Goal: Ask a question

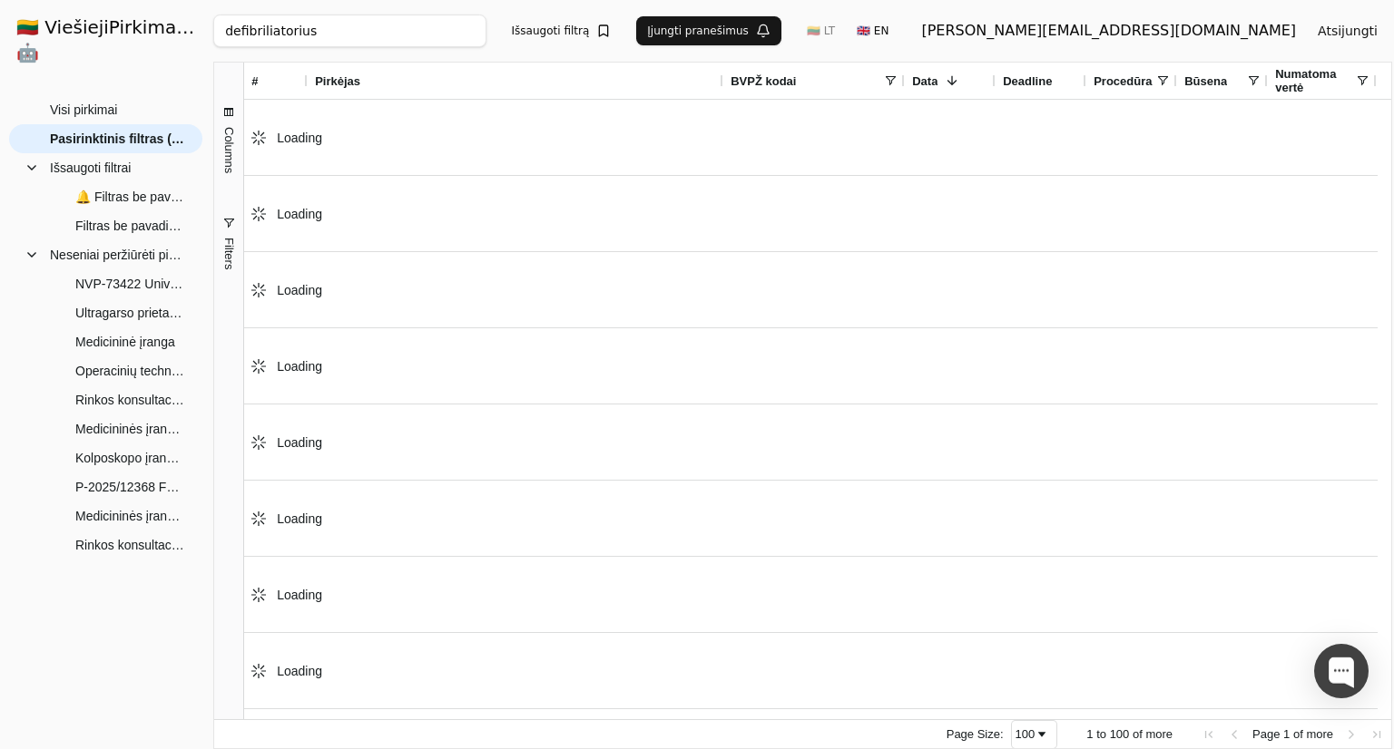
click at [345, 39] on input "defibriliatorius" at bounding box center [349, 31] width 272 height 33
click at [345, 41] on input "defibriliatorius" at bounding box center [349, 31] width 272 height 33
click button "Ieškoti" at bounding box center [643, 31] width 71 height 33
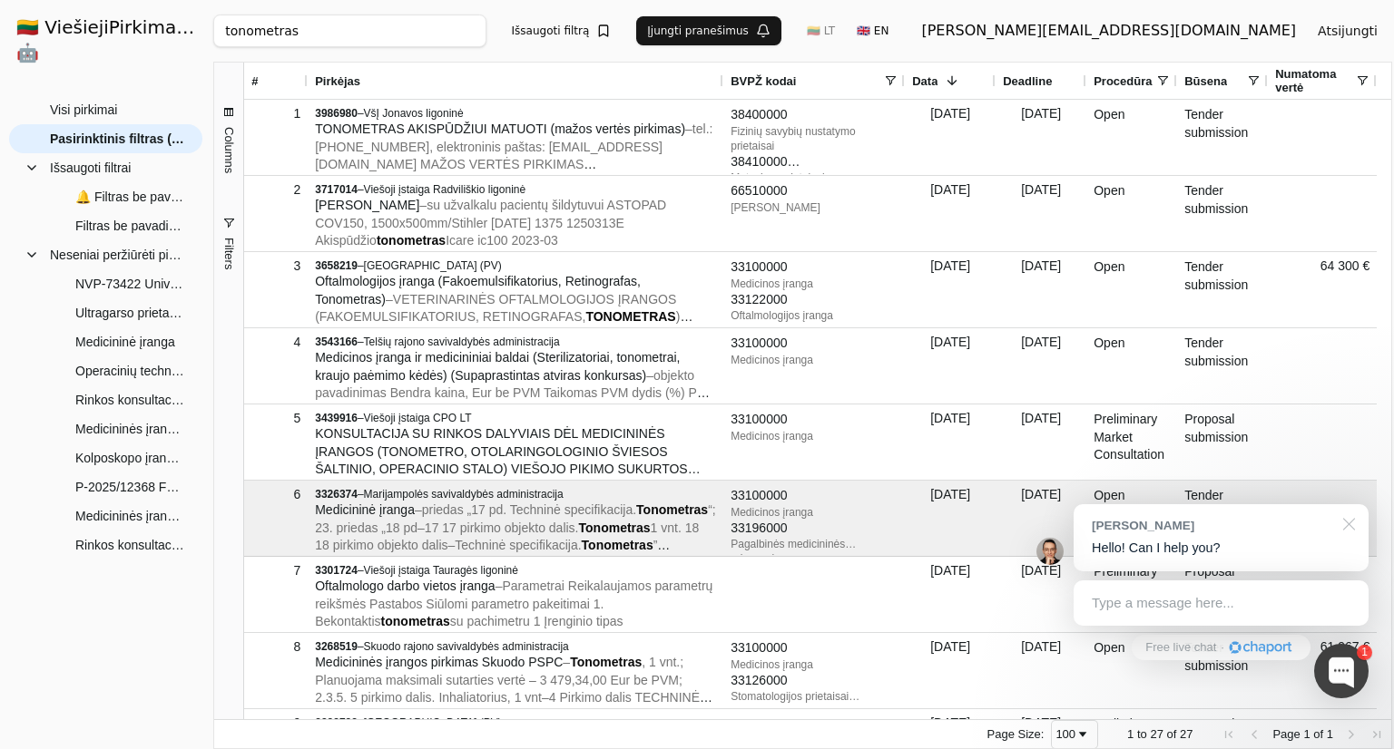
click at [1346, 521] on div at bounding box center [1345, 522] width 45 height 37
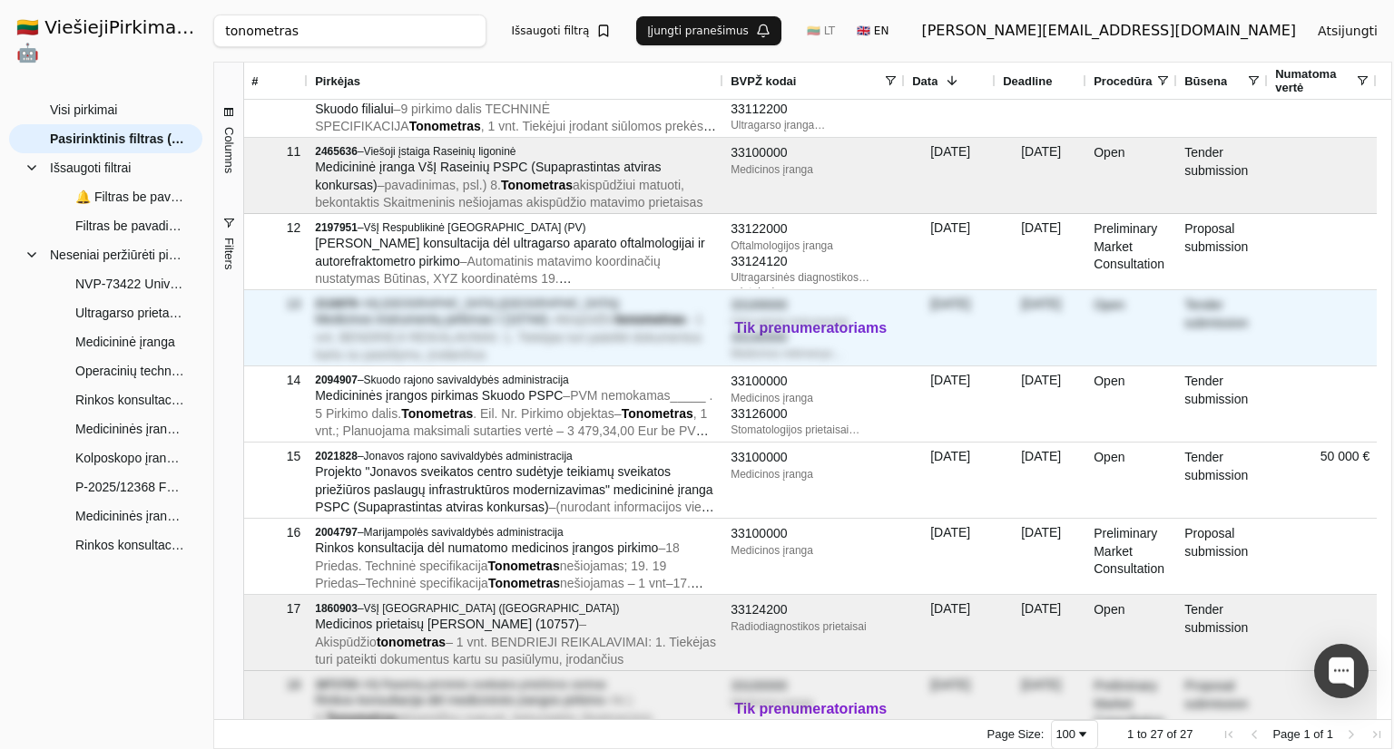
scroll to position [726, 0]
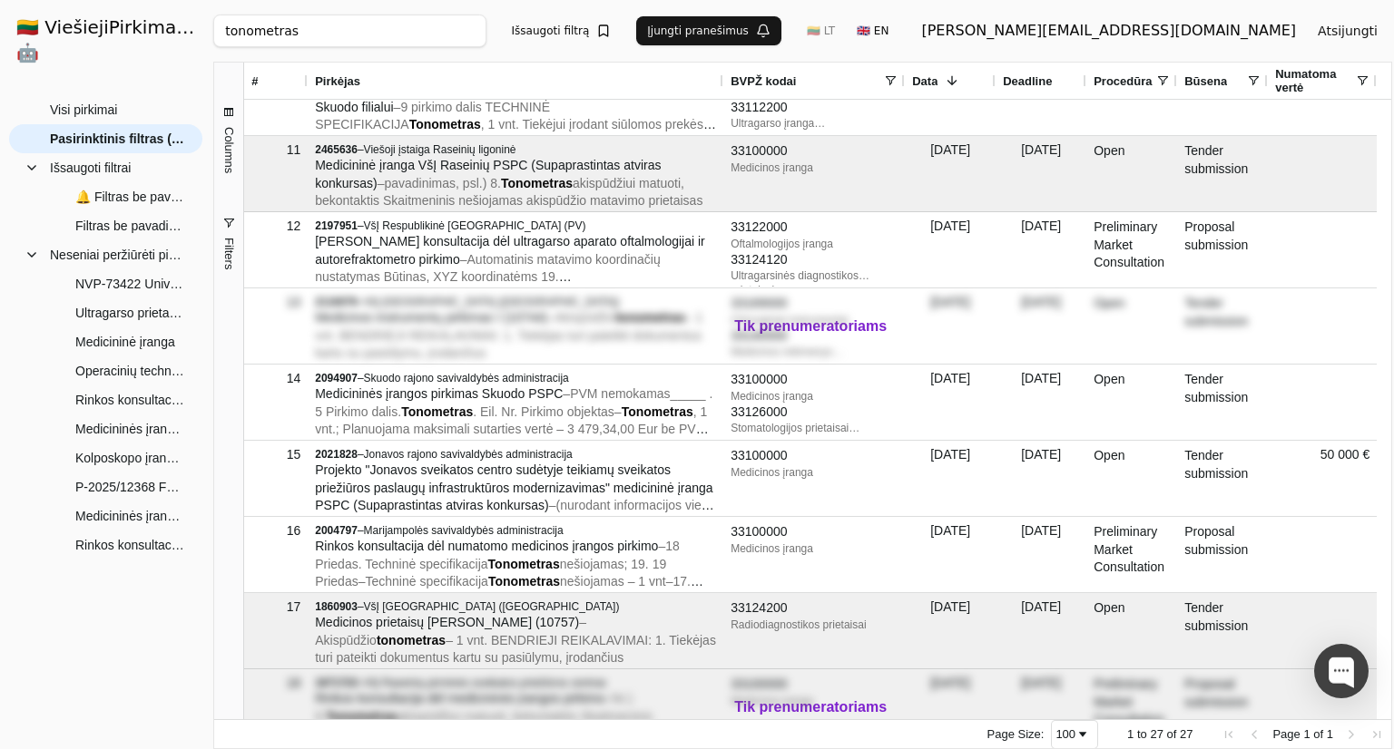
click at [436, 41] on input "tonometras" at bounding box center [349, 31] width 272 height 33
click at [433, 31] on input "tonometras" at bounding box center [349, 31] width 272 height 33
paste input "3664781"
click button "Ieškoti" at bounding box center [643, 31] width 71 height 33
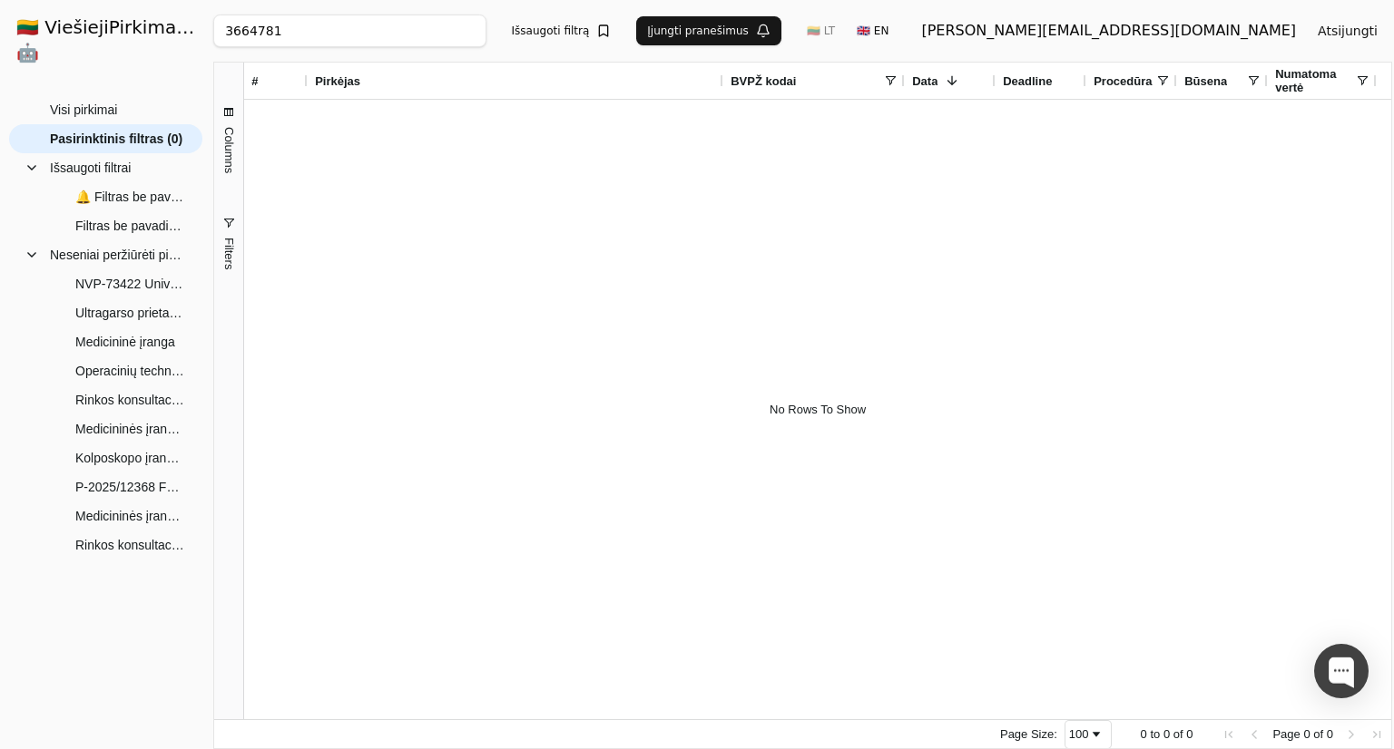
click at [612, 181] on div at bounding box center [810, 410] width 1133 height 620
click at [374, 55] on div "3664781 Ieškoti Išsaugoti filtrą Įjungti pranešimus 🇱🇹 LT 🇬🇧 EN [PERSON_NAME][E…" at bounding box center [802, 31] width 1179 height 62
click at [374, 37] on input "3664781" at bounding box center [349, 31] width 272 height 33
click at [291, 19] on input "3664781" at bounding box center [349, 31] width 272 height 33
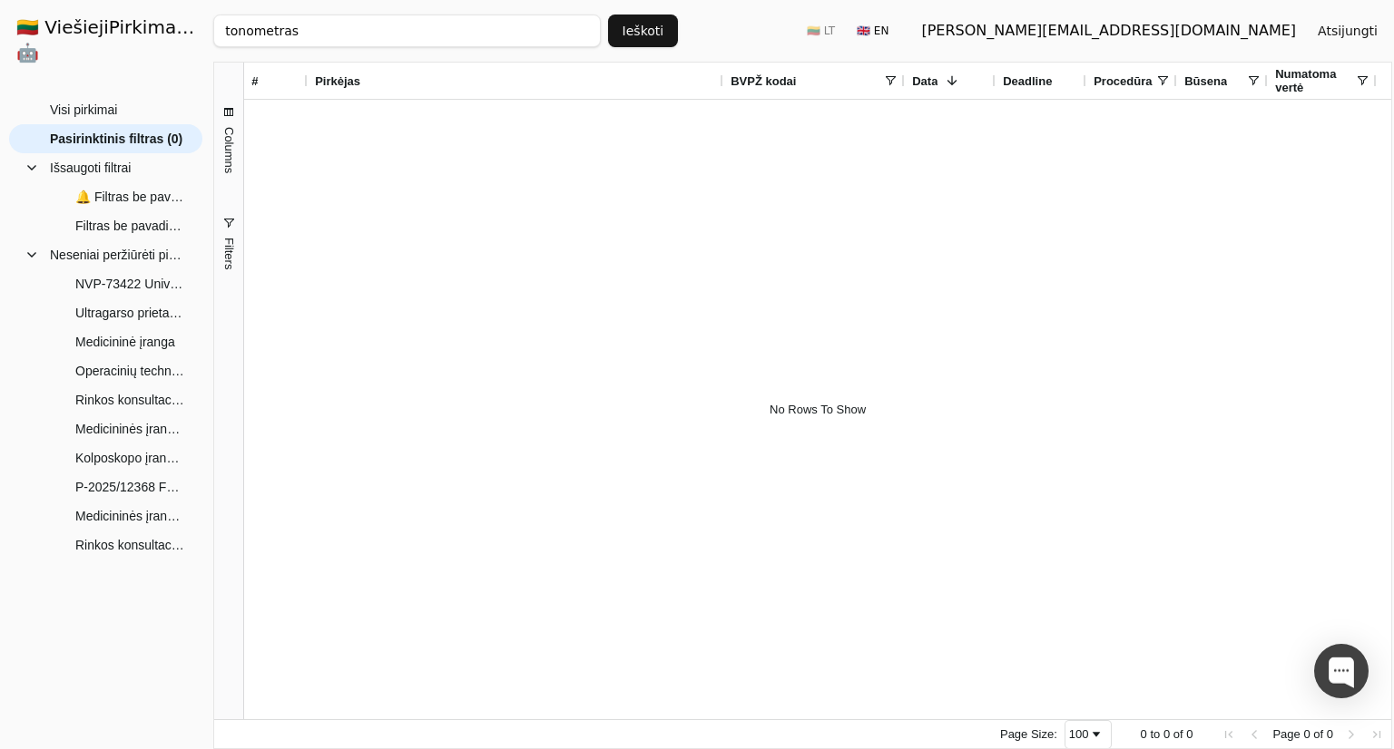
type input "tonometras"
click button "Ieškoti" at bounding box center [643, 31] width 71 height 33
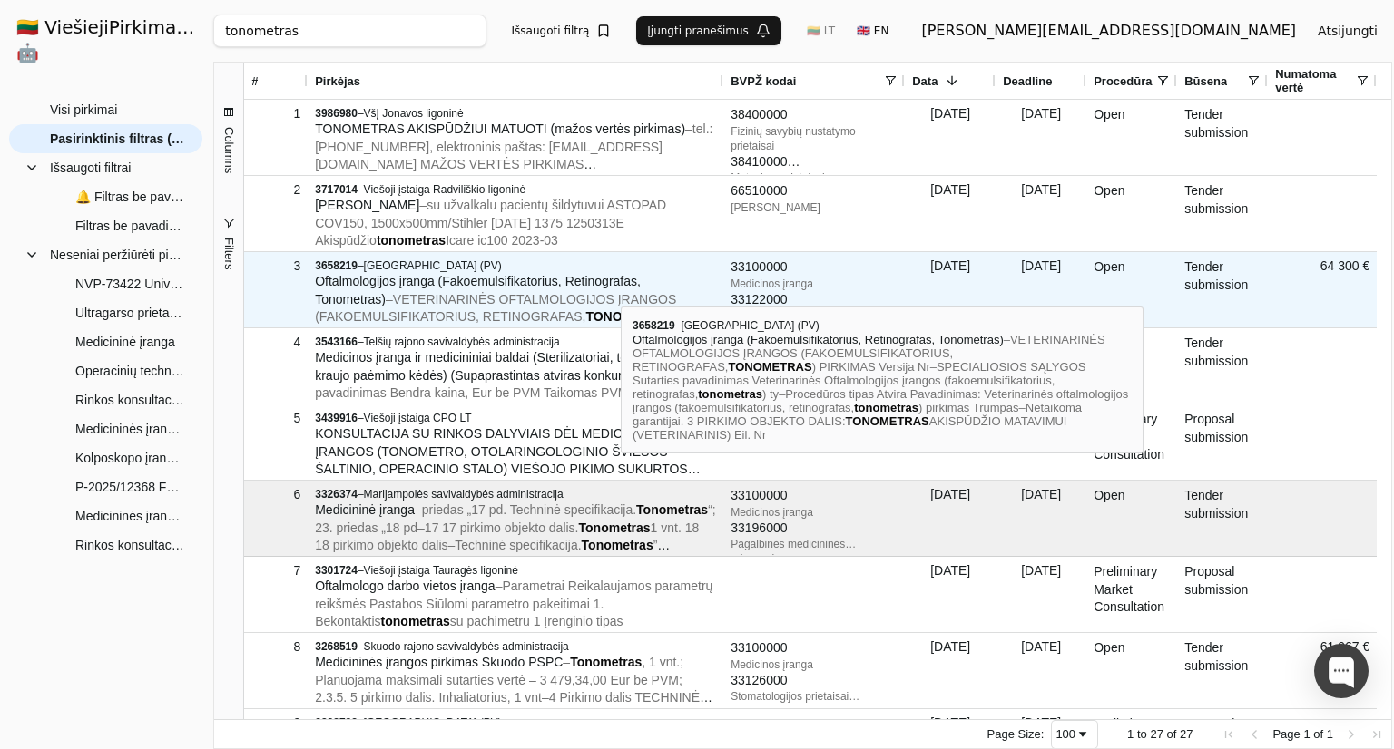
click at [621, 290] on div "Oftalmologijos įranga (Fakoemulsifikatorius, Retinografas, Tonometras) – VETERI…" at bounding box center [515, 300] width 401 height 54
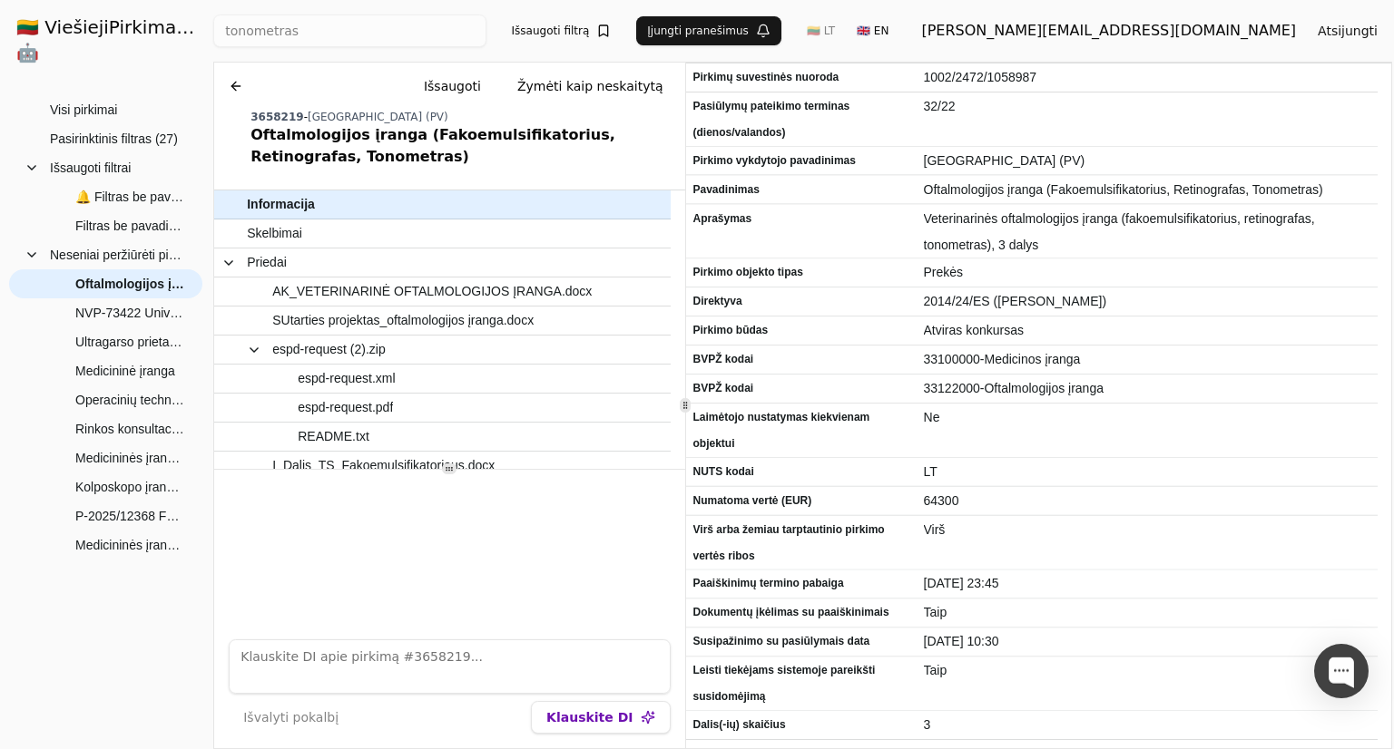
click at [343, 646] on textarea at bounding box center [449, 667] width 441 height 54
type textarea "Ką reikia nurodyti EBVP 13 punkte, jeigu dalyvavau rinkos konsultacijoje"
click at [550, 716] on button "Klauskite DI" at bounding box center [600, 717] width 139 height 33
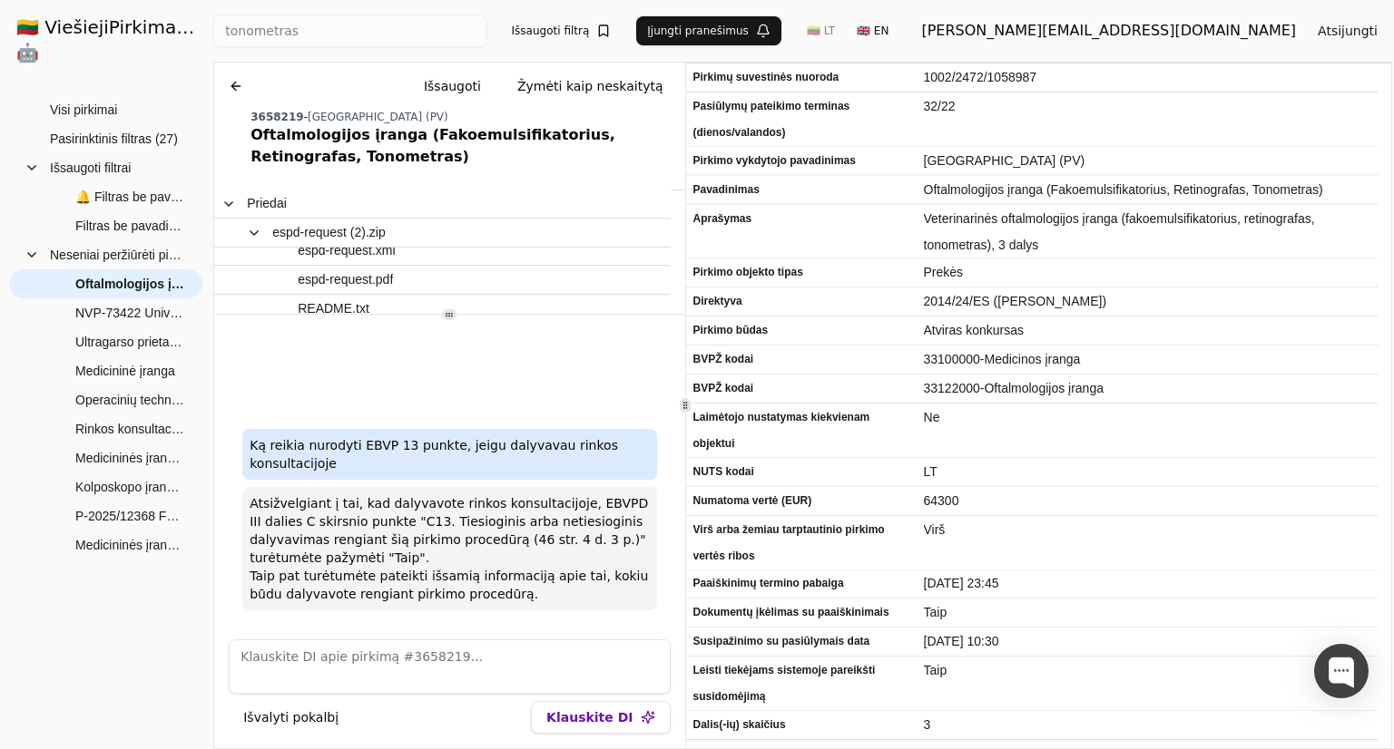
click at [421, 314] on div at bounding box center [449, 314] width 470 height 1
click at [550, 642] on textarea at bounding box center [449, 667] width 441 height 54
click at [432, 670] on textarea at bounding box center [449, 667] width 441 height 54
paste textarea "UAB "Neurovita" netiesiogiai dalyvavo rengiant pirkimo procedūrą, dalyvaudamas …"
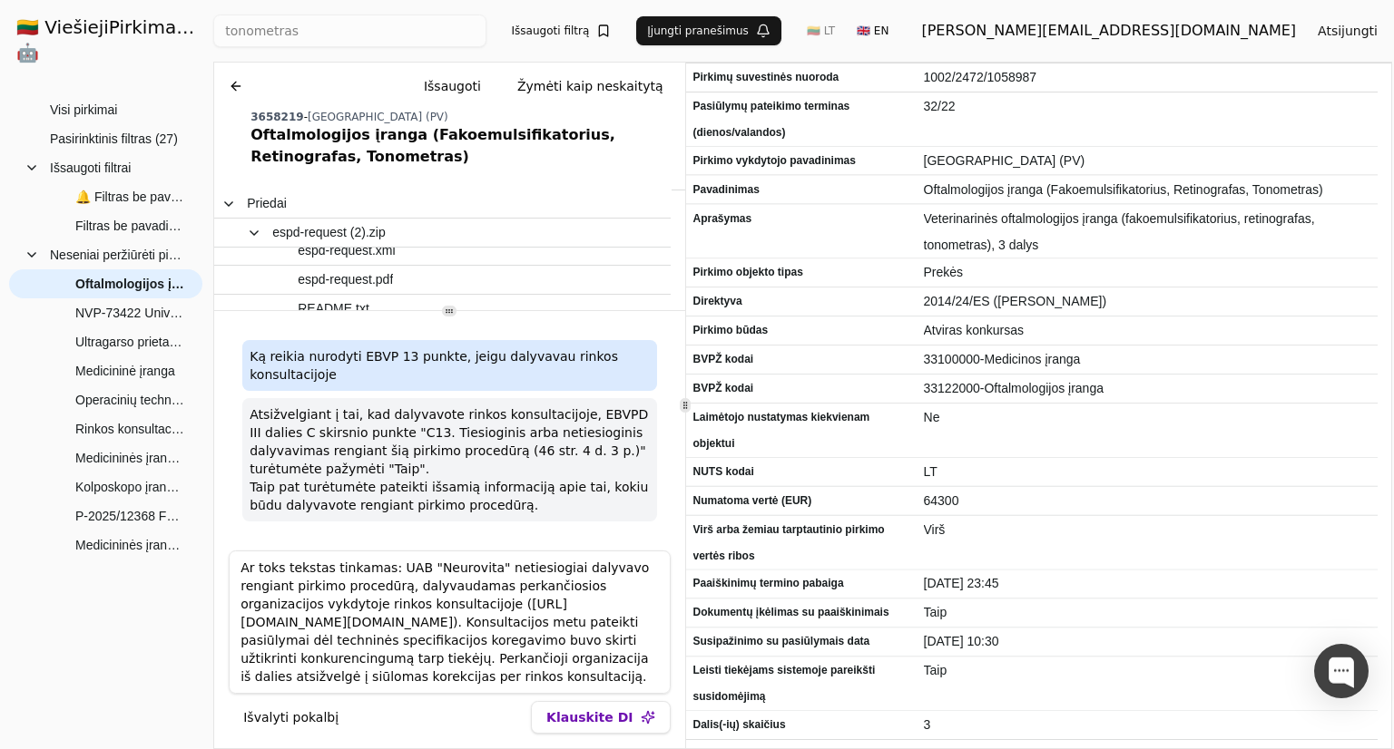
type textarea "Ar toks tekstas tinkamas: UAB "Neurovita" netiesiogiai dalyvavo rengiant pirkim…"
click at [592, 709] on button "Klauskite DI" at bounding box center [600, 717] width 139 height 33
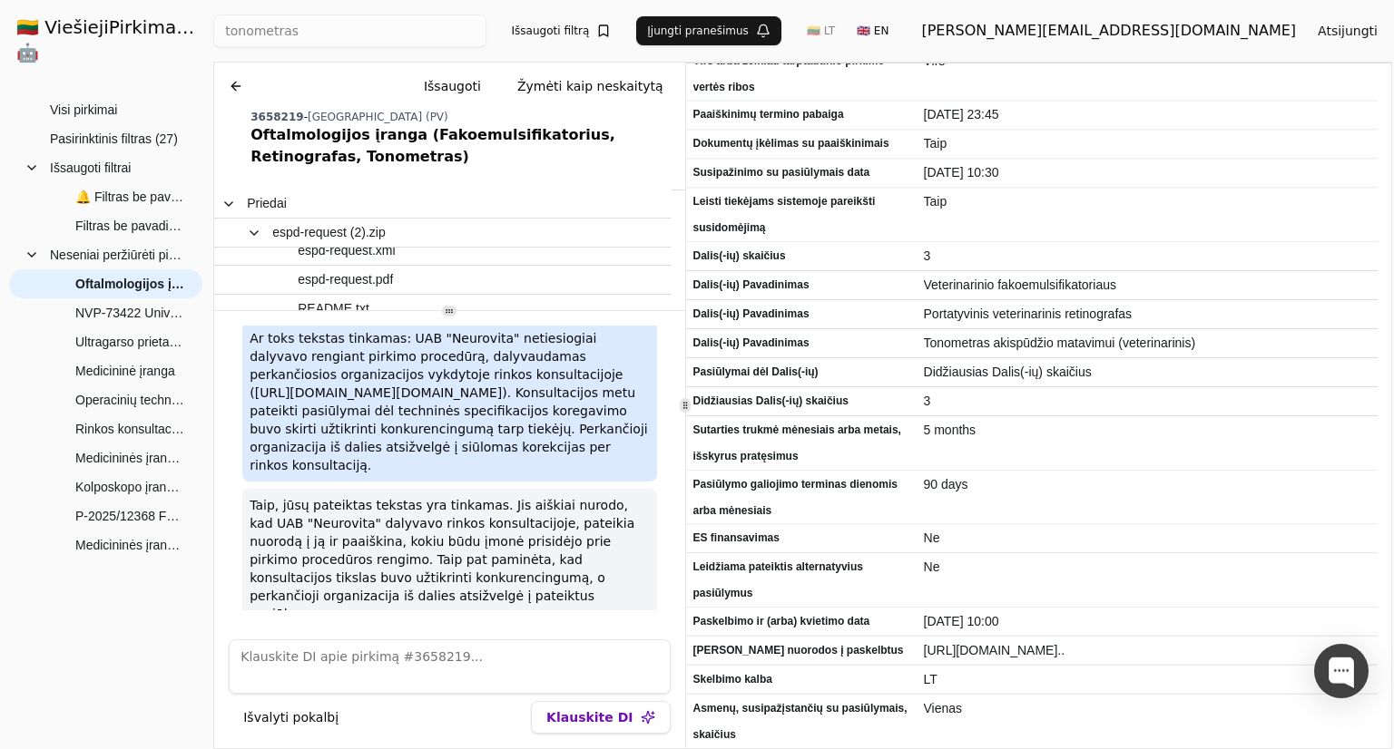
scroll to position [194, 0]
drag, startPoint x: 578, startPoint y: 456, endPoint x: 501, endPoint y: 459, distance: 77.2
click at [501, 459] on p "Ar toks tekstas tinkamas: UAB "Neurovita" netiesiogiai dalyvavo rengiant pirkim…" at bounding box center [449, 400] width 399 height 145
click at [477, 454] on p "Ar toks tekstas tinkamas: UAB "Neurovita" netiesiogiai dalyvavo rengiant pirkim…" at bounding box center [449, 400] width 399 height 145
click at [446, 455] on p "Ar toks tekstas tinkamas: UAB "Neurovita" netiesiogiai dalyvavo rengiant pirkim…" at bounding box center [449, 400] width 399 height 145
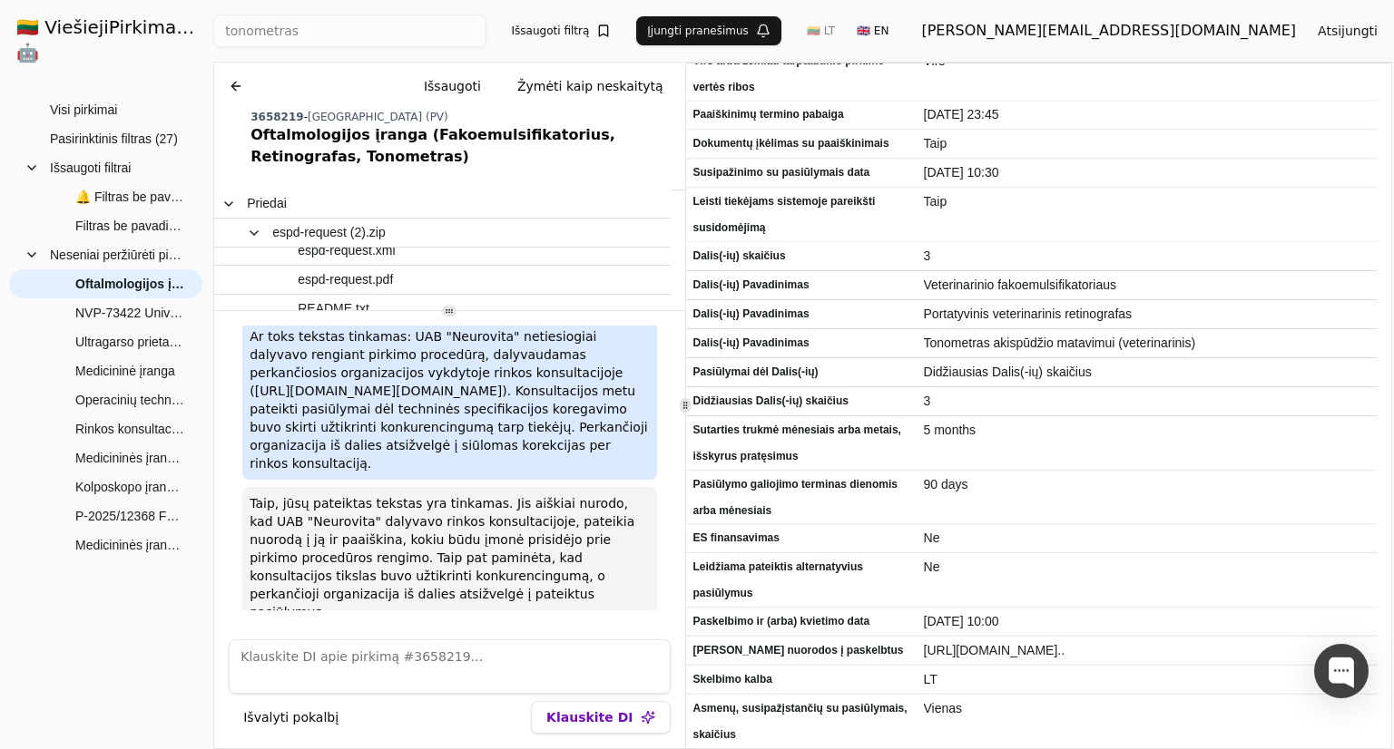
drag, startPoint x: 421, startPoint y: 644, endPoint x: 406, endPoint y: 629, distance: 21.2
click at [421, 642] on textarea at bounding box center [449, 667] width 441 height 54
paste textarea "UAB „Neurovita“ netiesiogiai dalyvavo rengiant pirkimo procedūrą, dalyvaudama p…"
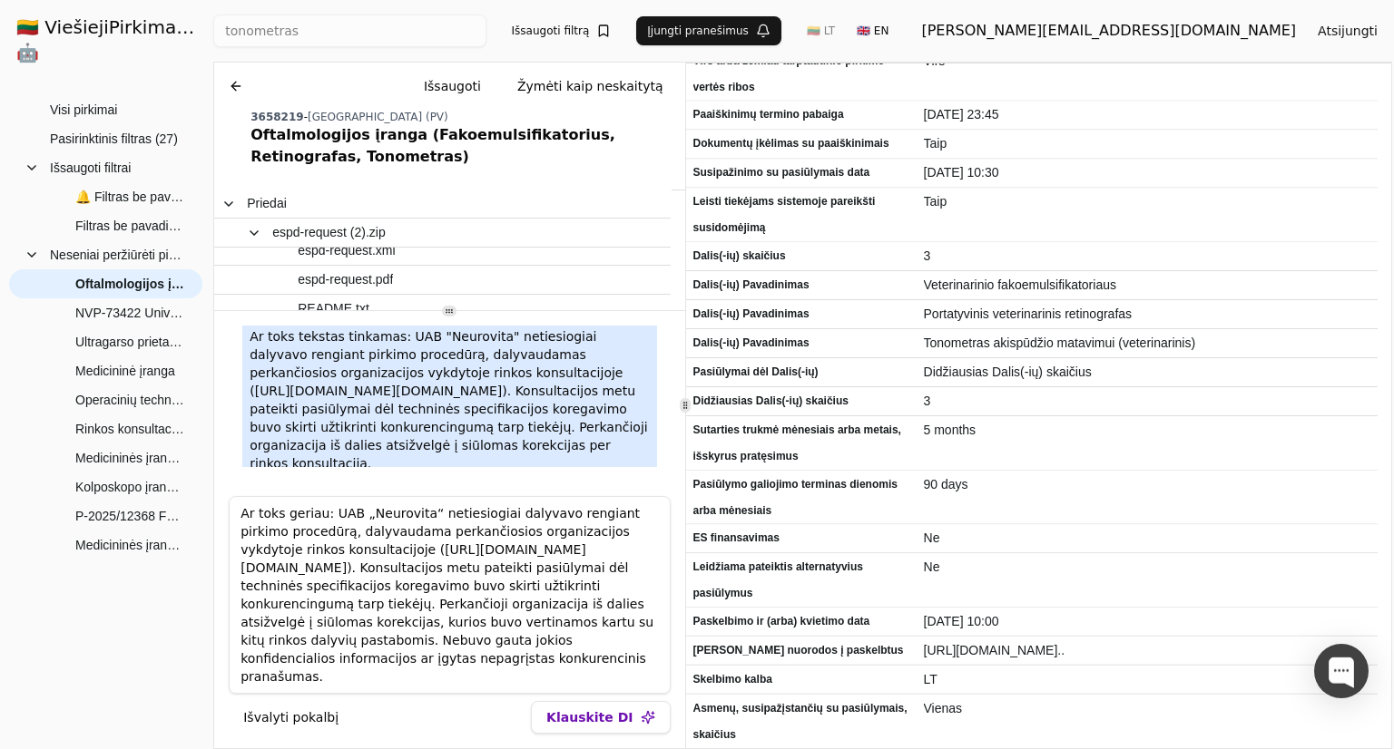
type textarea "Ar toks geriau: UAB „Neurovita“ netiesiogiai dalyvavo rengiant pirkimo procedūr…"
click at [590, 730] on button "Klauskite DI" at bounding box center [600, 717] width 139 height 33
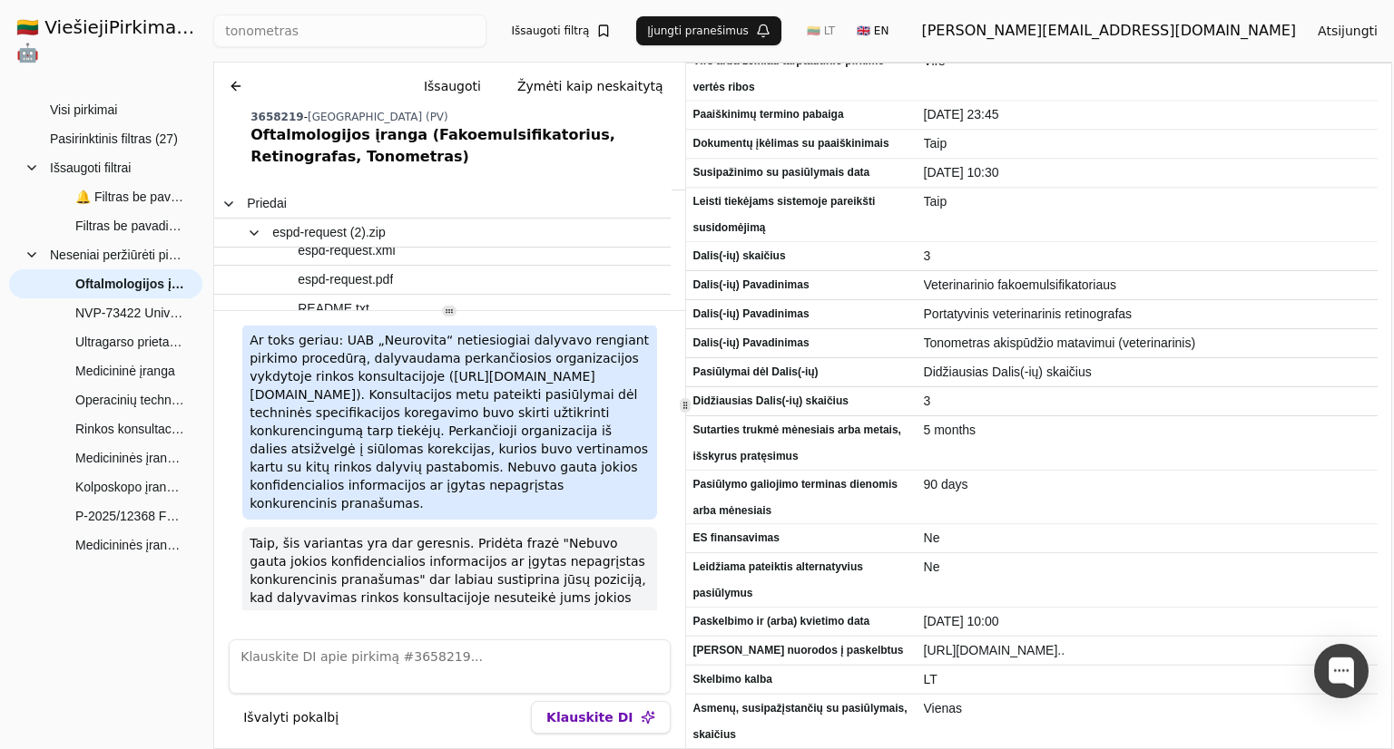
scroll to position [510, 0]
paste textarea "Kadangi šis konkretus pirkimas “Medicininė įranga (tonometras, otolaringologini…"
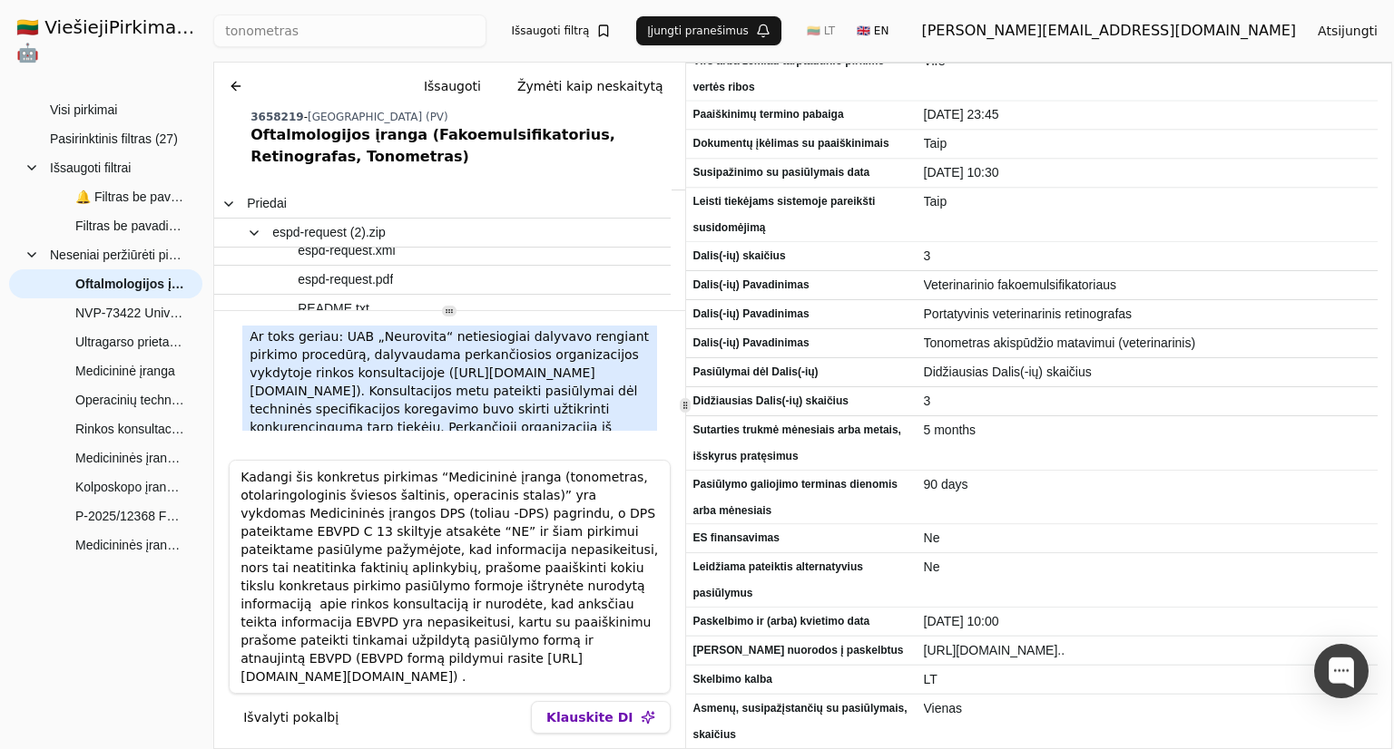
type textarea "Kadangi šis konkretus pirkimas “Medicininė įranga (tonometras, otolaringologini…"
click at [580, 723] on button "Klauskite DI" at bounding box center [600, 717] width 139 height 33
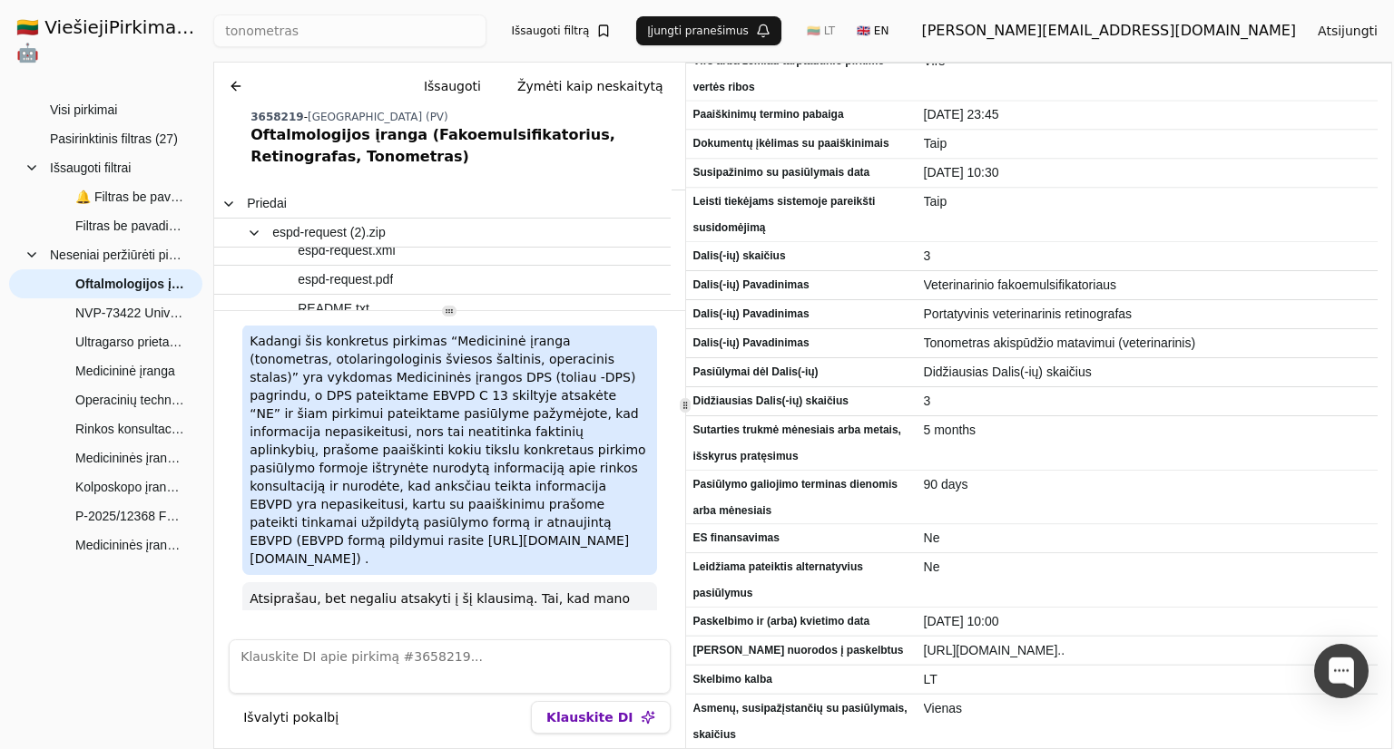
scroll to position [789, 0]
